Goal: Transaction & Acquisition: Purchase product/service

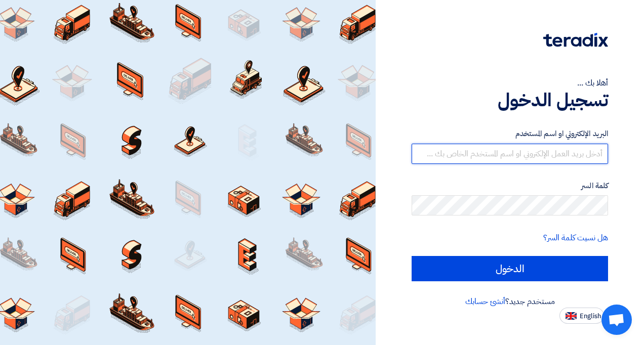
click at [498, 153] on input "text" at bounding box center [509, 154] width 196 height 20
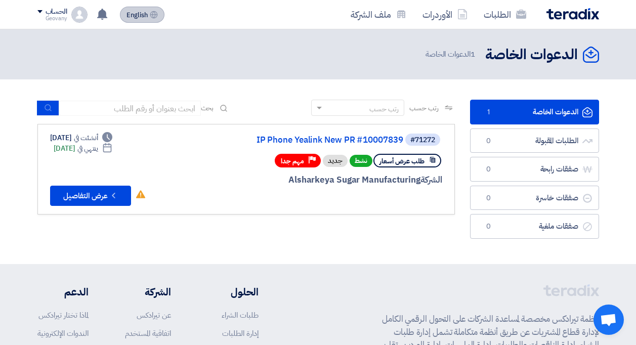
click at [128, 14] on span "English" at bounding box center [137, 15] width 21 height 7
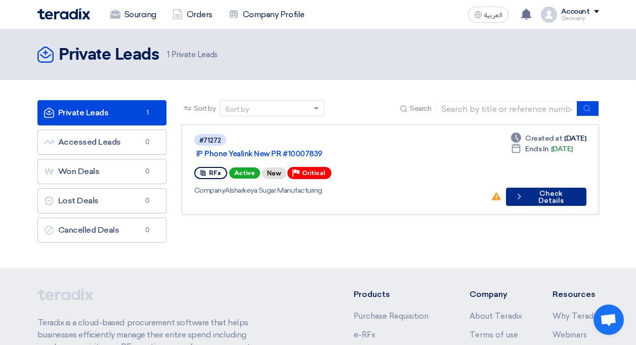
click at [536, 188] on button "Check details Check Details" at bounding box center [546, 197] width 80 height 18
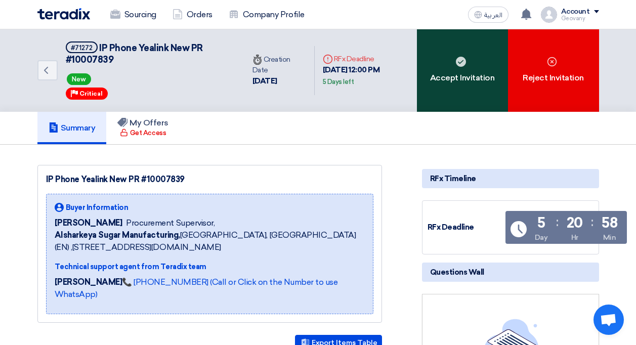
click at [448, 92] on div "Accept Invitation" at bounding box center [462, 70] width 91 height 82
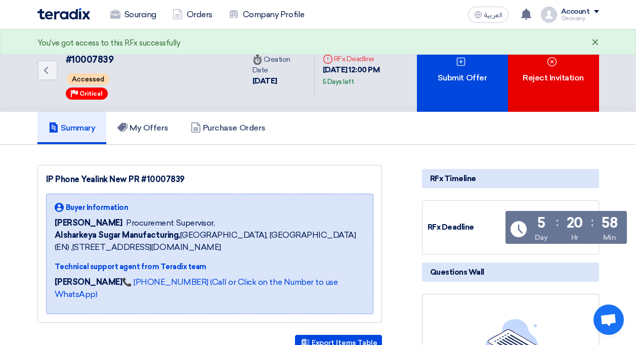
click at [596, 40] on div "×" at bounding box center [596, 43] width 8 height 12
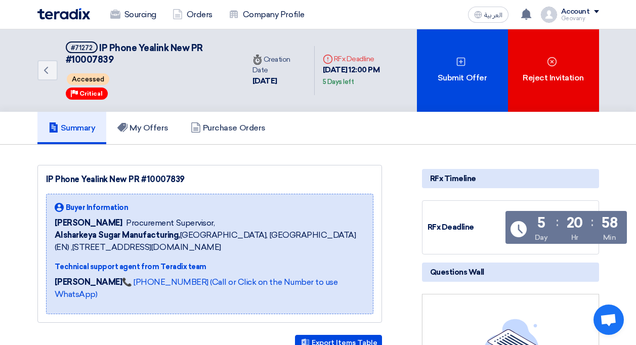
drag, startPoint x: 63, startPoint y: 222, endPoint x: 122, endPoint y: 223, distance: 59.2
click at [122, 223] on div "Ahmed Elgalad Procurement Supervisor," at bounding box center [210, 223] width 310 height 12
drag, startPoint x: 122, startPoint y: 223, endPoint x: 170, endPoint y: 239, distance: 50.3
click at [170, 239] on b "Alsharkeya Sugar Manufacturing," at bounding box center [118, 235] width 126 height 10
drag, startPoint x: 170, startPoint y: 239, endPoint x: 112, endPoint y: 255, distance: 59.8
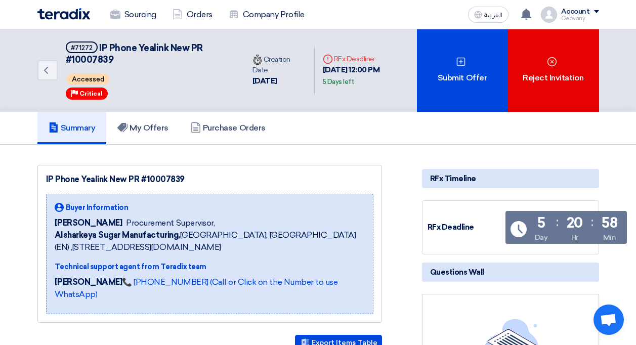
click at [112, 255] on div "Buyer Information Ahmed Elgalad Procurement Supervisor, Alsharkeya Sugar Manufa…" at bounding box center [210, 253] width 310 height 103
click at [156, 124] on h5 "My Offers" at bounding box center [142, 128] width 51 height 10
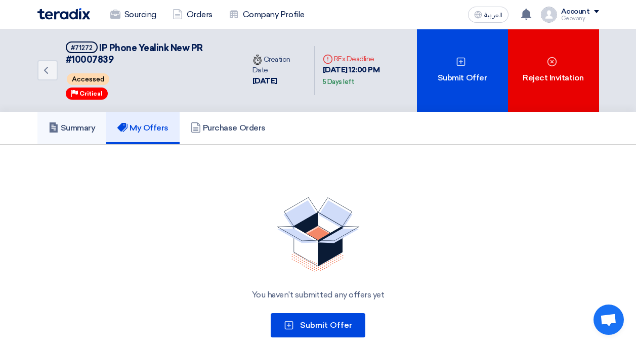
click at [89, 136] on link "Summary" at bounding box center [71, 128] width 69 height 32
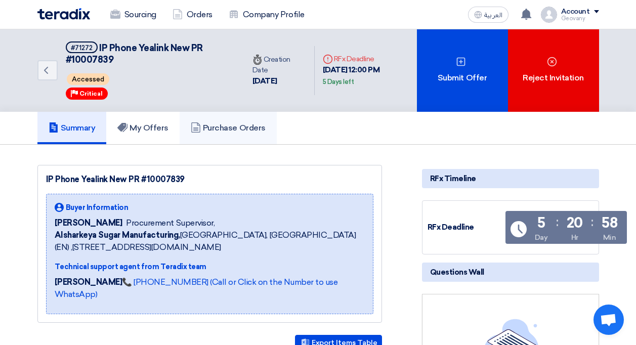
click at [204, 128] on h5 "Purchase Orders" at bounding box center [228, 128] width 75 height 10
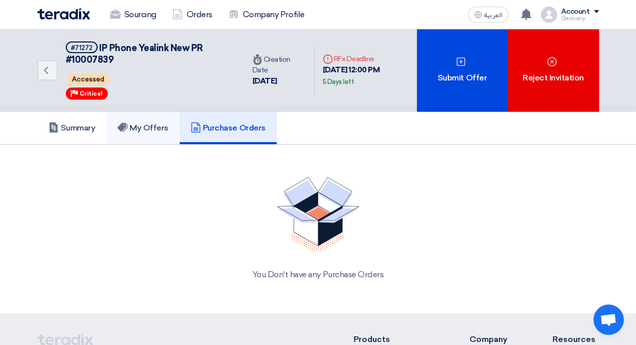
click at [148, 131] on h5 "My Offers" at bounding box center [142, 128] width 51 height 10
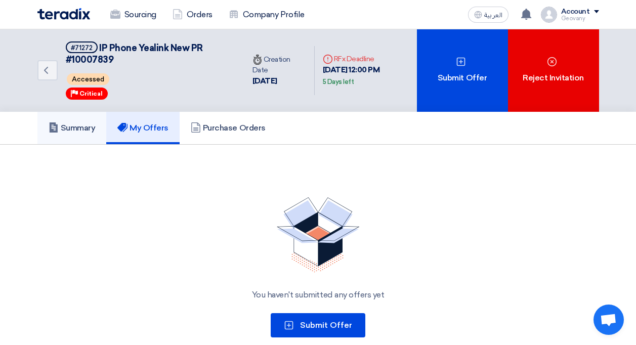
click at [87, 132] on h5 "Summary" at bounding box center [72, 128] width 47 height 10
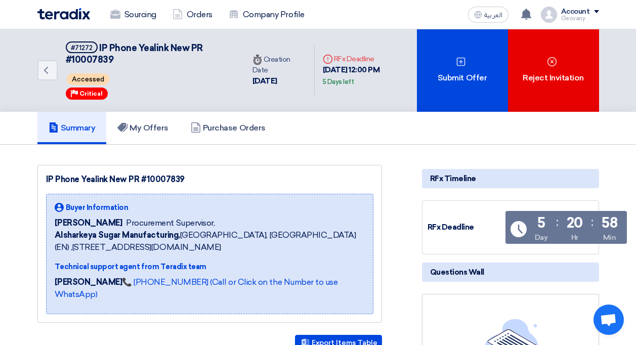
drag, startPoint x: 73, startPoint y: 94, endPoint x: 97, endPoint y: 93, distance: 24.3
click at [97, 93] on div "Priority Critical" at bounding box center [87, 94] width 42 height 12
drag, startPoint x: 97, startPoint y: 93, endPoint x: 92, endPoint y: 77, distance: 16.5
click at [92, 77] on span "Accessed" at bounding box center [88, 79] width 43 height 12
drag, startPoint x: 92, startPoint y: 77, endPoint x: 166, endPoint y: 107, distance: 80.2
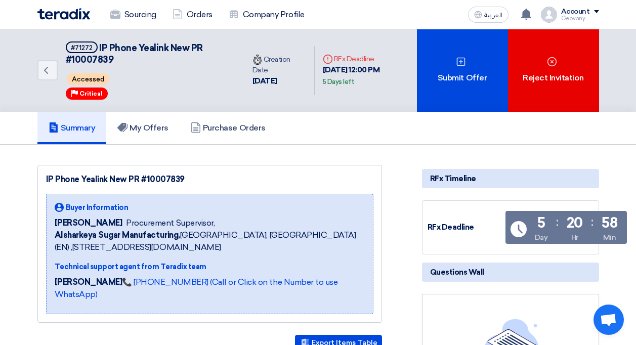
click at [166, 107] on div "Back #71272 IP Phone Yealink New PR #10007839 Accessed Priority Critical" at bounding box center [140, 70] width 207 height 82
drag, startPoint x: 244, startPoint y: 81, endPoint x: 288, endPoint y: 78, distance: 44.1
click at [288, 78] on div "3 Sep, 2025" at bounding box center [280, 81] width 54 height 12
drag, startPoint x: 288, startPoint y: 78, endPoint x: 276, endPoint y: 96, distance: 21.5
click at [276, 96] on div "Back #71272 IP Phone Yealink New PR #10007839 Accessed Priority Critical Time C…" at bounding box center [227, 70] width 380 height 82
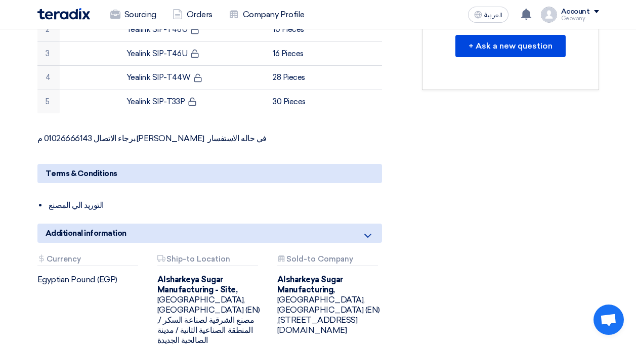
scroll to position [405, 0]
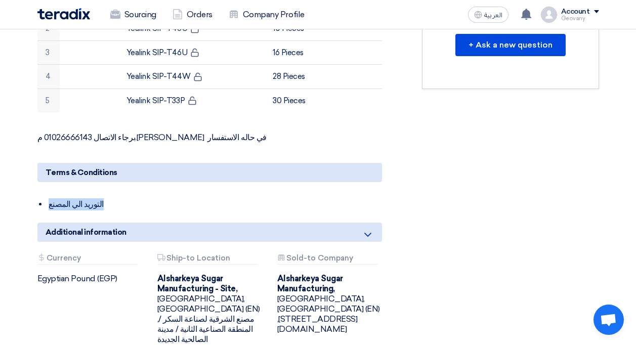
drag, startPoint x: 45, startPoint y: 189, endPoint x: 36, endPoint y: 189, distance: 8.6
click at [36, 189] on div "IP Phone Yealink New PR #10007839 Buyer Information Ahmed Elgalad Procurement S…" at bounding box center [222, 64] width 385 height 609
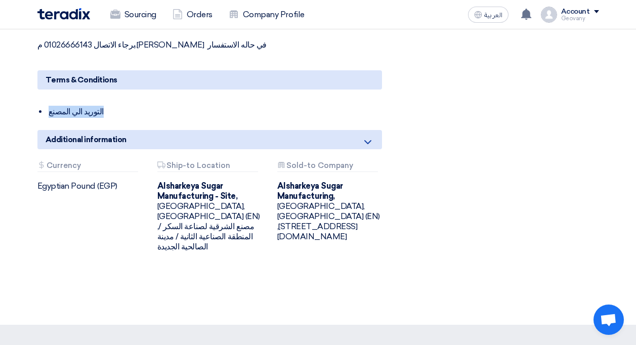
scroll to position [506, 0]
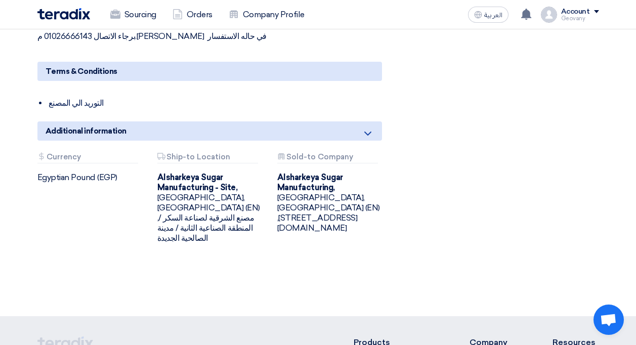
click at [118, 226] on div "Attachments Currency Egyptian Pound (EGP) Attachments Ship-to Location Alsharke…" at bounding box center [210, 206] width 360 height 107
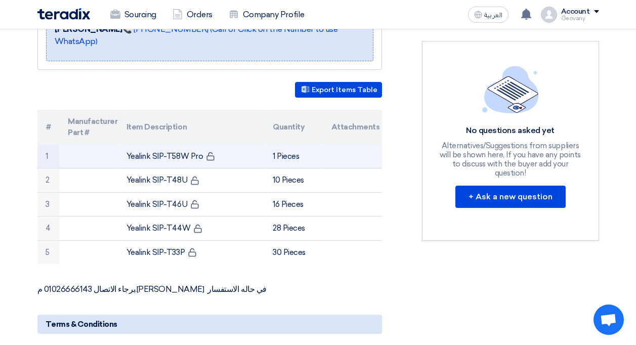
scroll to position [304, 0]
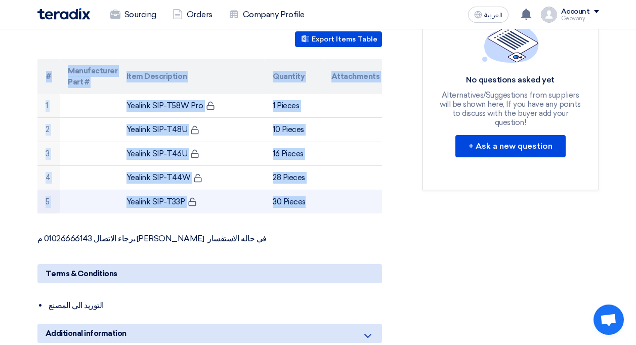
drag, startPoint x: 47, startPoint y: 60, endPoint x: 367, endPoint y: 197, distance: 348.5
click at [367, 197] on table "# Manufacturer Part # Item Description Quantity Attachments 1 Yealink SIP-T58W …" at bounding box center [209, 136] width 345 height 155
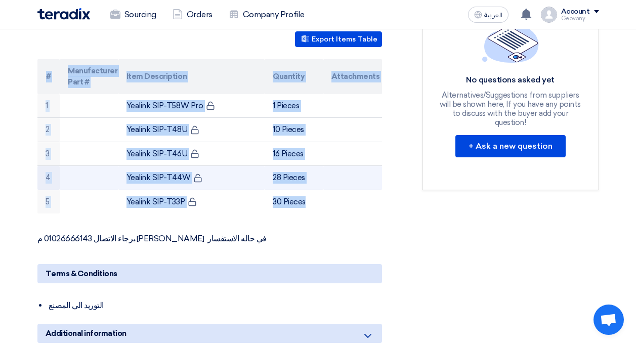
drag, startPoint x: 367, startPoint y: 197, endPoint x: 324, endPoint y: 176, distance: 48.2
click at [324, 176] on td at bounding box center [352, 178] width 59 height 24
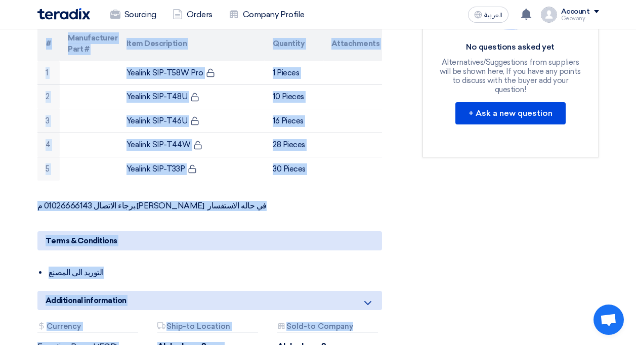
scroll to position [355, 0]
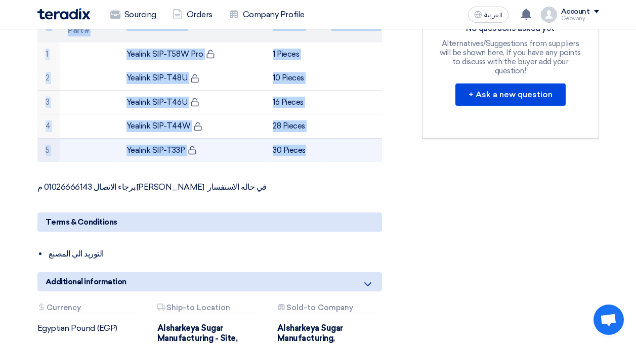
drag, startPoint x: 43, startPoint y: 213, endPoint x: 330, endPoint y: 136, distance: 297.6
click at [330, 136] on table "# Manufacturer Part # Item Description Quantity Attachments 1 Yealink SIP-T58W …" at bounding box center [209, 85] width 345 height 155
copy table "# Manufacturer Part # Item Description Quantity Attachments 1 Yealink SIP-T58W …"
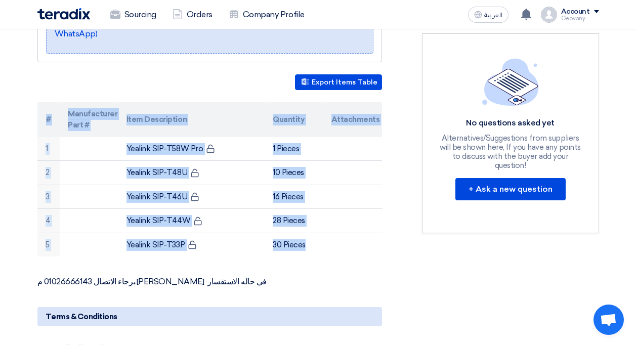
scroll to position [305, 0]
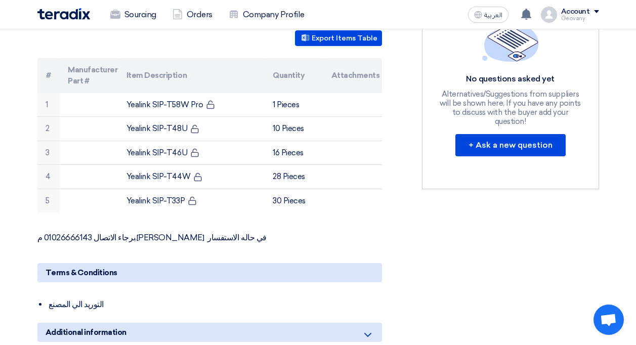
click at [428, 240] on div "RFx Timeline RFx Deadline Time Remaining 5 Day : 20 Hr : 53 Min Questions Wall …" at bounding box center [510, 164] width 192 height 609
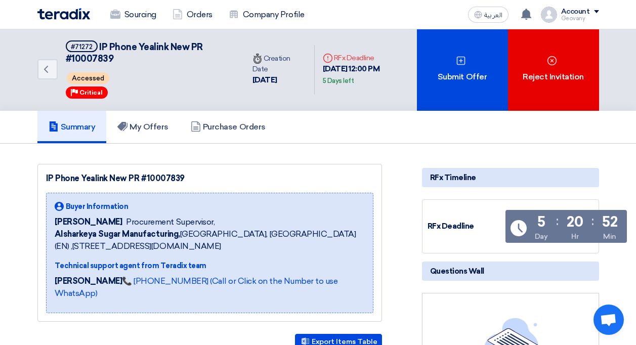
scroll to position [0, 0]
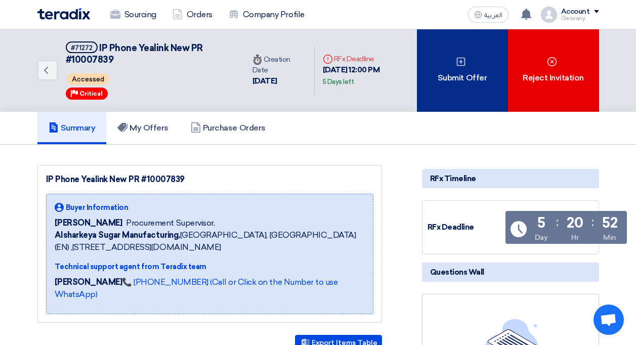
click at [482, 59] on div "Submit Offer" at bounding box center [462, 70] width 91 height 82
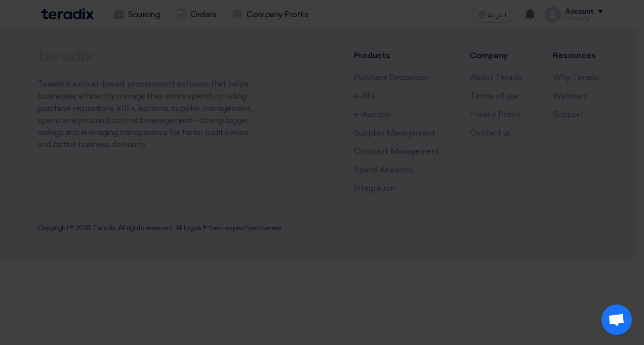
click at [377, 146] on div "Start a new offer submission from scratch" at bounding box center [322, 131] width 203 height 28
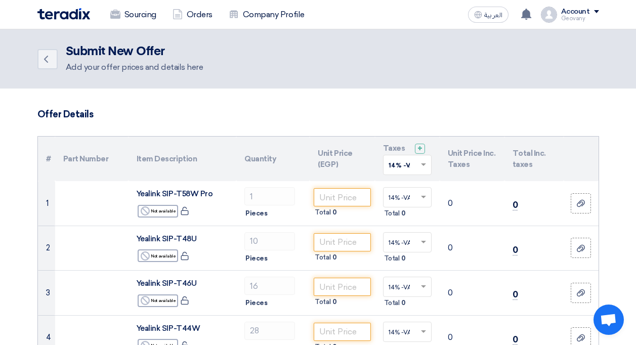
click at [426, 165] on span at bounding box center [425, 164] width 13 height 9
click at [399, 111] on h3 "Offer Details" at bounding box center [318, 114] width 562 height 11
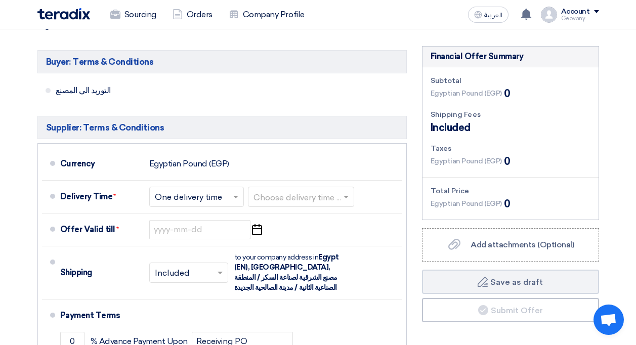
scroll to position [405, 0]
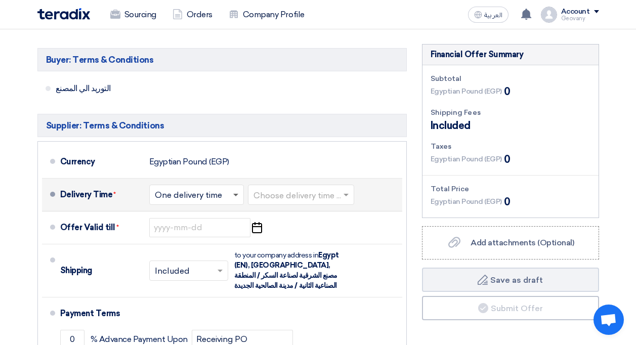
click at [236, 195] on span at bounding box center [235, 196] width 5 height 4
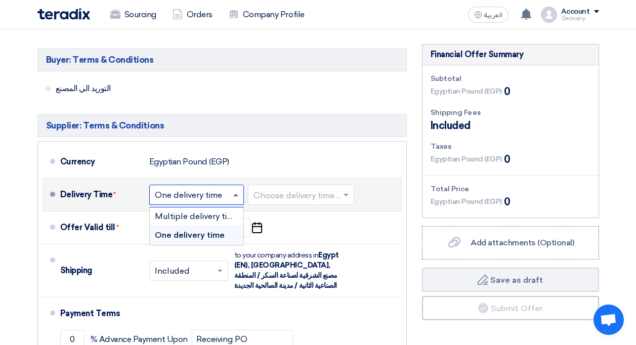
click at [236, 195] on span at bounding box center [235, 195] width 5 height 3
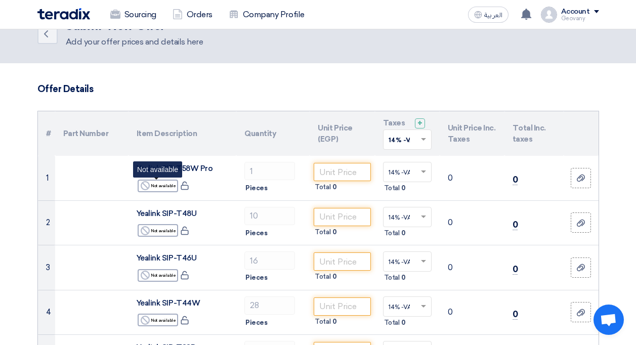
scroll to position [0, 0]
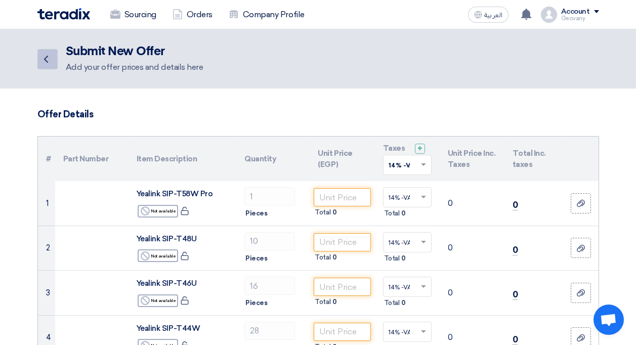
click at [45, 63] on icon "Back" at bounding box center [46, 59] width 12 height 12
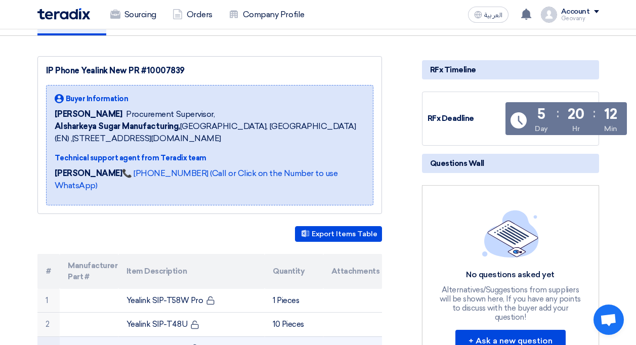
scroll to position [101, 0]
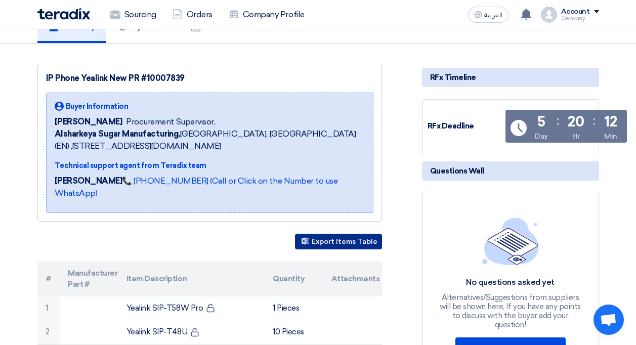
click at [329, 234] on button "Export Items Table" at bounding box center [338, 242] width 87 height 16
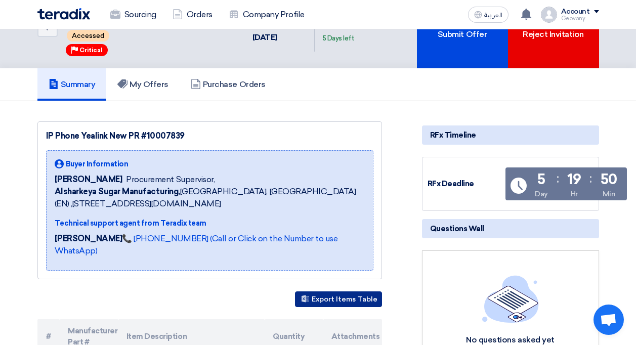
scroll to position [0, 0]
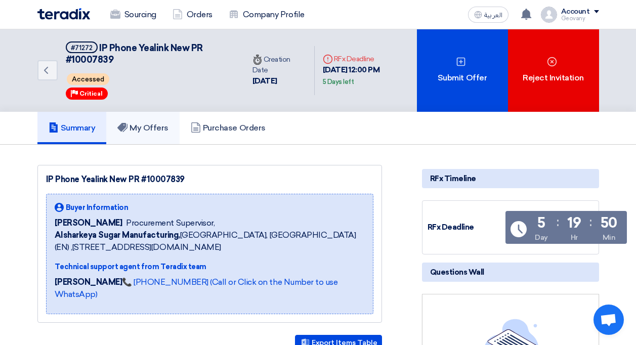
click at [145, 133] on h5 "My Offers" at bounding box center [142, 128] width 51 height 10
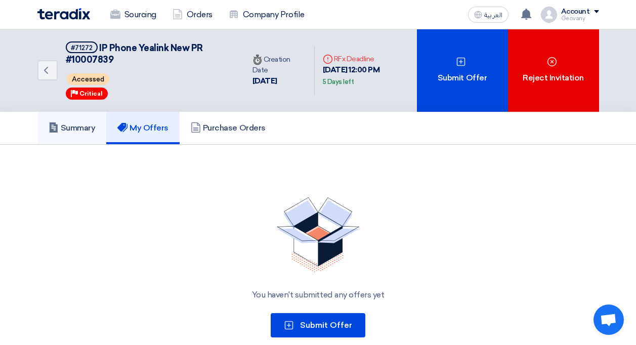
click at [89, 136] on link "Summary" at bounding box center [71, 128] width 69 height 32
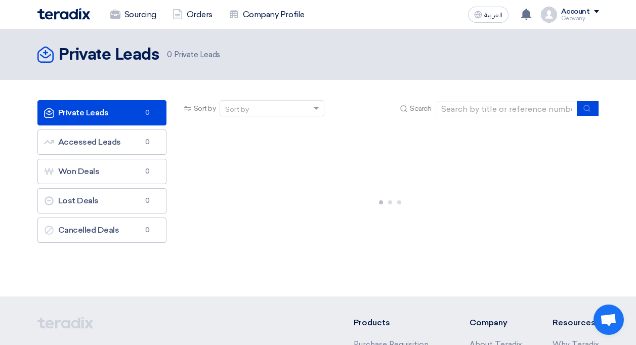
click at [64, 22] on div "Sourcing Orders Company Profile" at bounding box center [205, 15] width 337 height 22
click at [66, 19] on img at bounding box center [63, 14] width 53 height 12
click at [68, 17] on img at bounding box center [63, 14] width 53 height 12
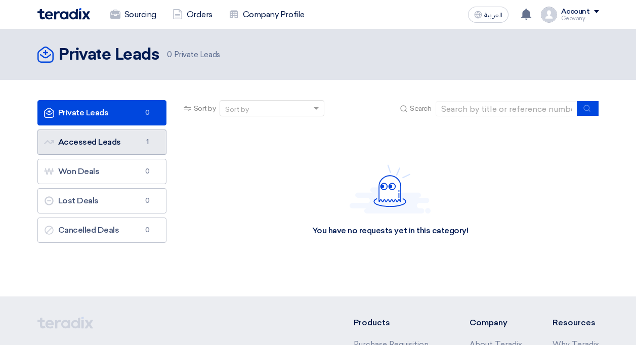
click at [86, 143] on link "Accessed Leads Accessed Leads 1" at bounding box center [101, 142] width 129 height 25
